Goal: Information Seeking & Learning: Learn about a topic

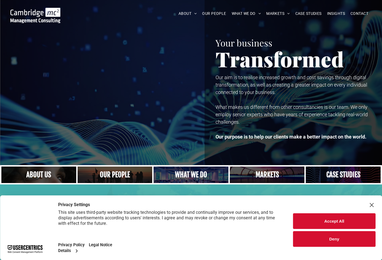
click at [374, 203] on div "Close Layer" at bounding box center [372, 205] width 8 height 8
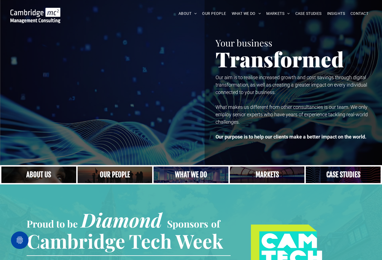
click at [193, 173] on link "A yoga teacher lifting his whole body off the ground in the peacock pose" at bounding box center [190, 175] width 79 height 18
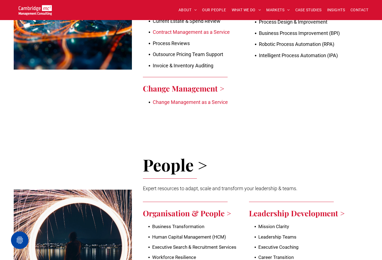
scroll to position [1180, 0]
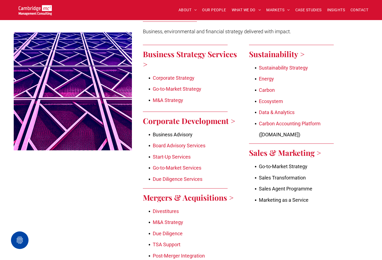
scroll to position [315, 0]
